Goal: Information Seeking & Learning: Stay updated

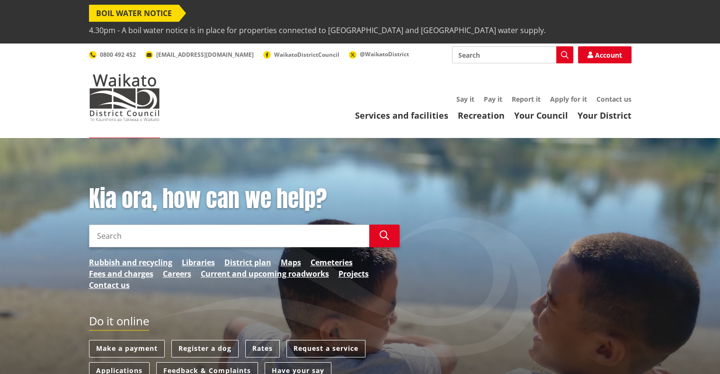
click at [441, 22] on span "4.30pm - A boil water notice is in place for properties connected to [GEOGRAPHI…" at bounding box center [317, 30] width 457 height 17
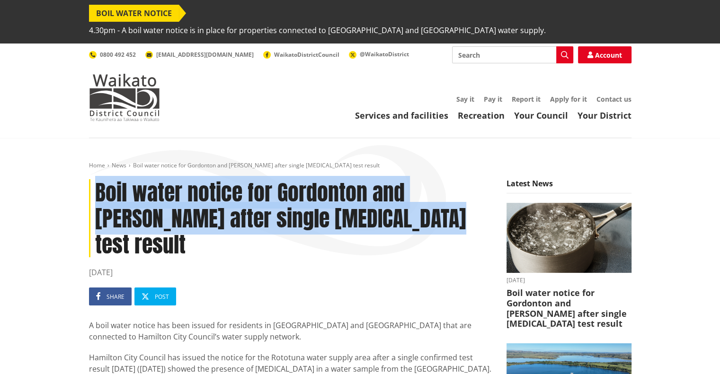
drag, startPoint x: 356, startPoint y: 207, endPoint x: 88, endPoint y: 177, distance: 269.1
click at [89, 179] on h1 "Boil water notice for Gordonton and [PERSON_NAME] after single [MEDICAL_DATA] t…" at bounding box center [290, 218] width 403 height 79
copy h1 "Boil water notice for Gordonton and [PERSON_NAME] after single [MEDICAL_DATA] t…"
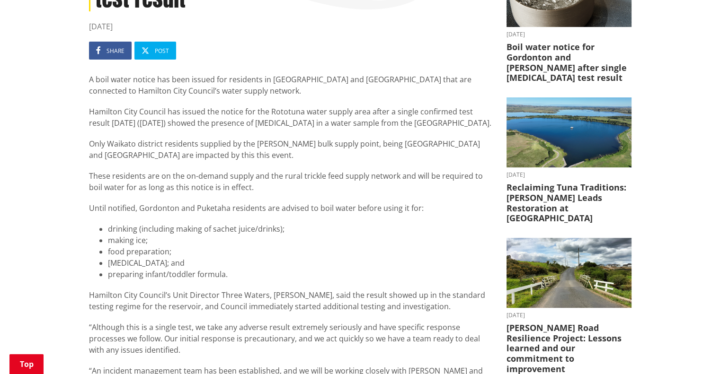
scroll to position [247, 0]
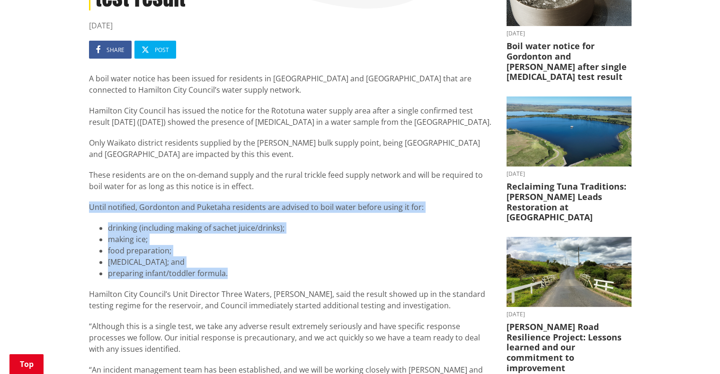
drag, startPoint x: 233, startPoint y: 229, endPoint x: 81, endPoint y: 159, distance: 167.9
click at [81, 159] on div "Home News Boil water notice for Gordonton and Puketaha after single [MEDICAL_DA…" at bounding box center [360, 292] width 720 height 802
copy div "Until notified, Gordonton and Puketaha residents are advised to boil water befo…"
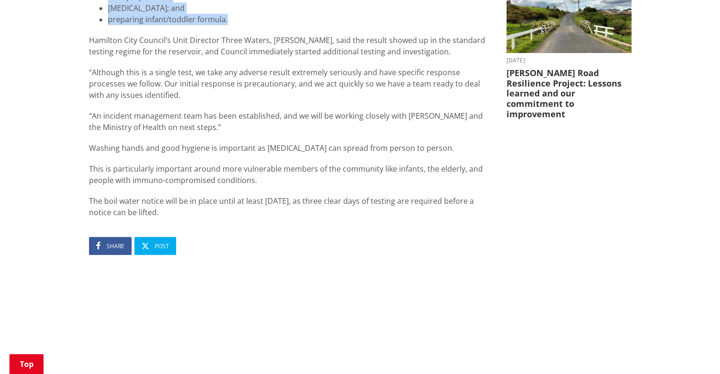
scroll to position [502, 0]
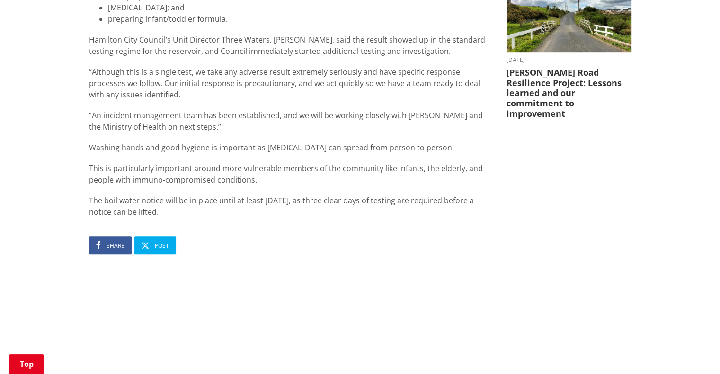
click at [280, 177] on article "Boil water notice for Gordonton and [PERSON_NAME] after single [MEDICAL_DATA] t…" at bounding box center [290, 25] width 403 height 695
drag, startPoint x: 274, startPoint y: 155, endPoint x: 320, endPoint y: 150, distance: 46.7
click at [320, 150] on div "A boil water notice has been issued for residents in [GEOGRAPHIC_DATA] and [GEO…" at bounding box center [290, 17] width 403 height 399
click at [256, 163] on p "This is particularly important around more vulnerable members of the community …" at bounding box center [290, 174] width 403 height 23
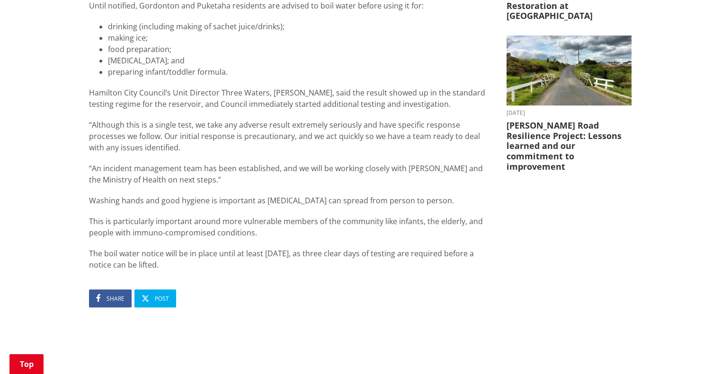
scroll to position [448, 0]
